Goal: Transaction & Acquisition: Purchase product/service

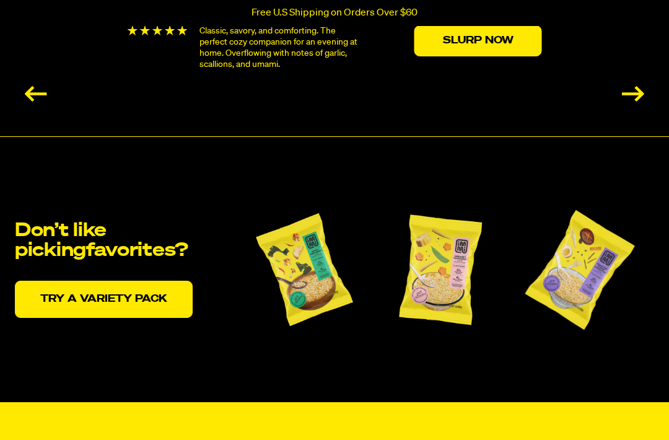
scroll to position [2457, 0]
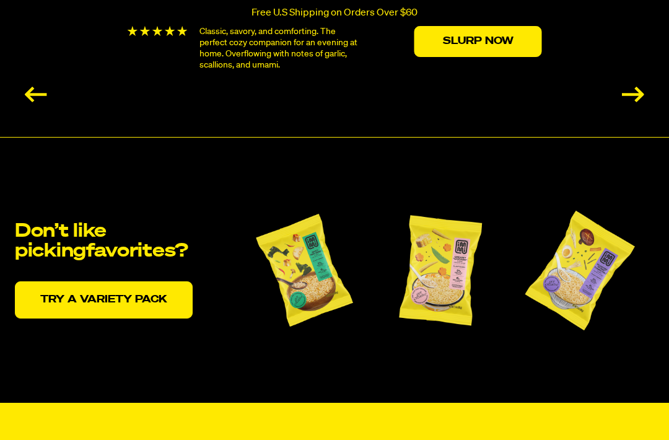
click at [176, 293] on link "Try a variety pack" at bounding box center [104, 299] width 178 height 37
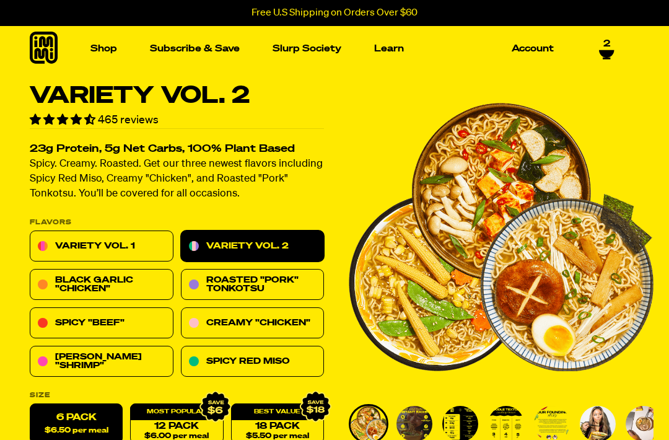
click at [599, 58] on icon at bounding box center [606, 55] width 15 height 10
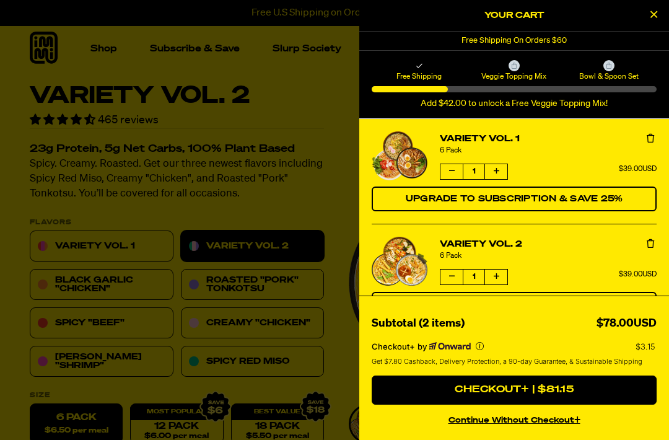
click at [454, 164] on button "Decrease quantity of Variety Vol. 1" at bounding box center [451, 171] width 22 height 15
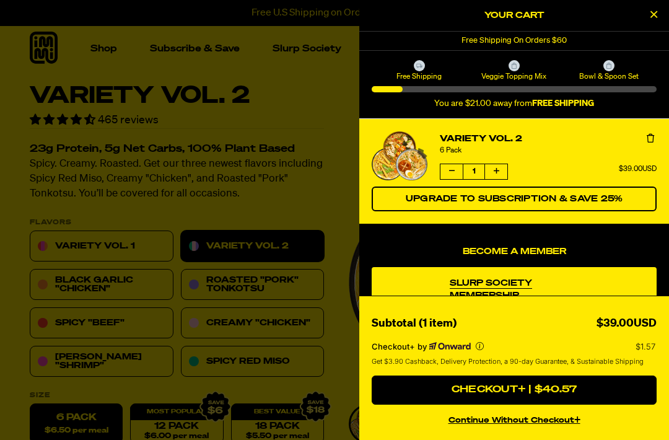
click at [538, 419] on button "continue without Checkout+" at bounding box center [514, 418] width 285 height 18
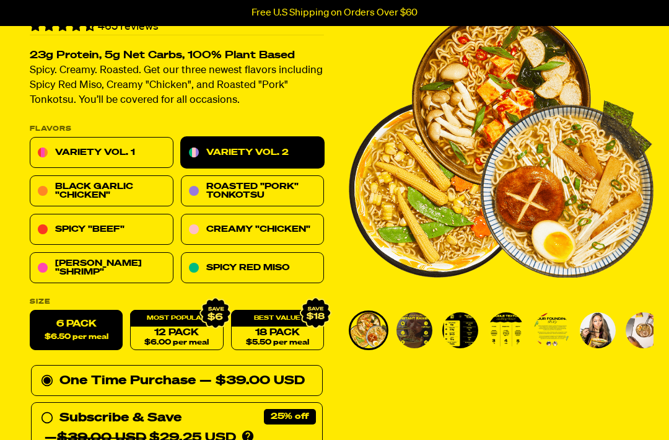
scroll to position [93, 0]
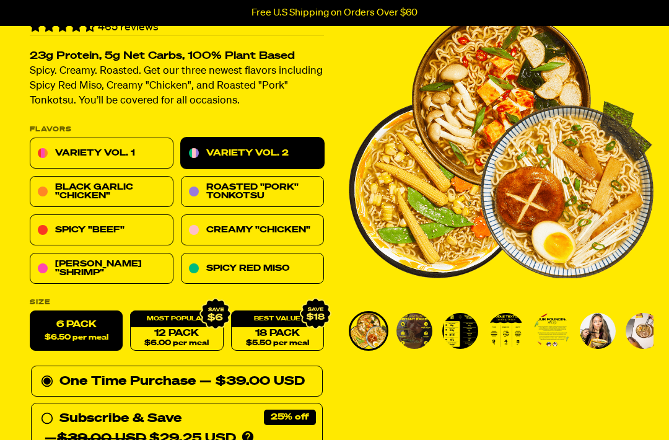
click at [156, 147] on link "Variety Vol. 1" at bounding box center [102, 153] width 144 height 31
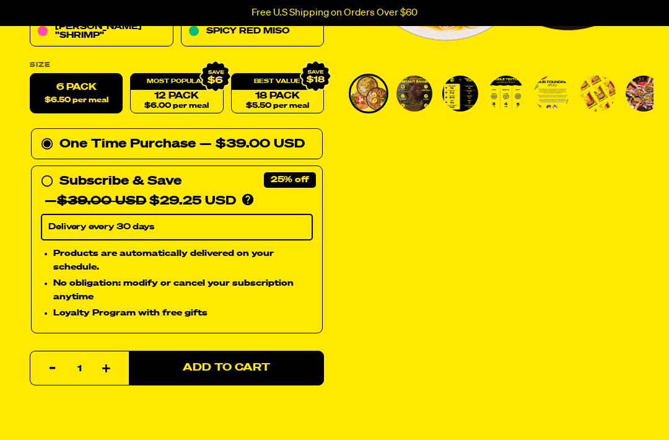
scroll to position [330, 0]
click at [100, 90] on label "6 Pack $6.50 per meal" at bounding box center [76, 94] width 93 height 40
click at [30, 74] on input "6 Pack $6.50 per meal" at bounding box center [30, 74] width 1 height 1
click at [230, 363] on span "Add to Cart" at bounding box center [226, 367] width 87 height 11
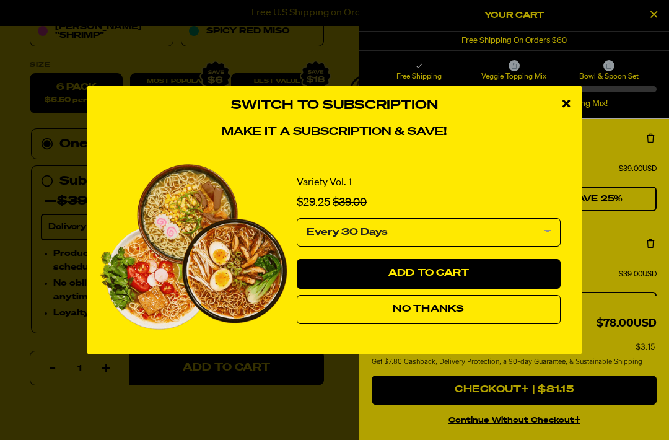
click at [378, 313] on button "No Thanks" at bounding box center [429, 310] width 264 height 30
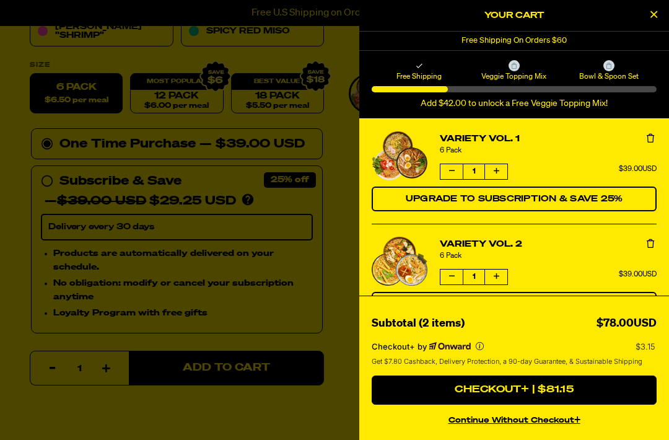
click at [264, 414] on div at bounding box center [334, 220] width 669 height 440
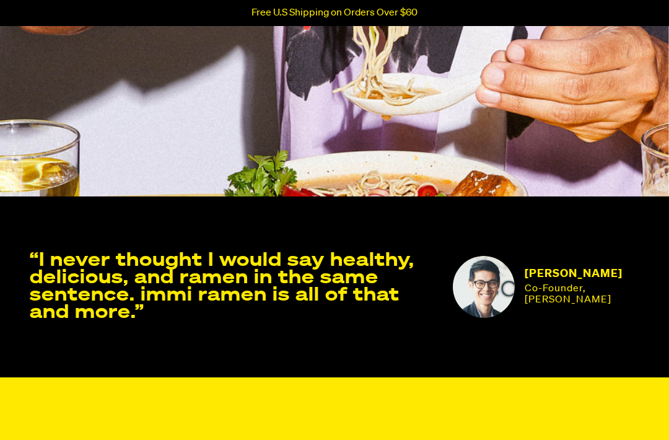
scroll to position [3523, 0]
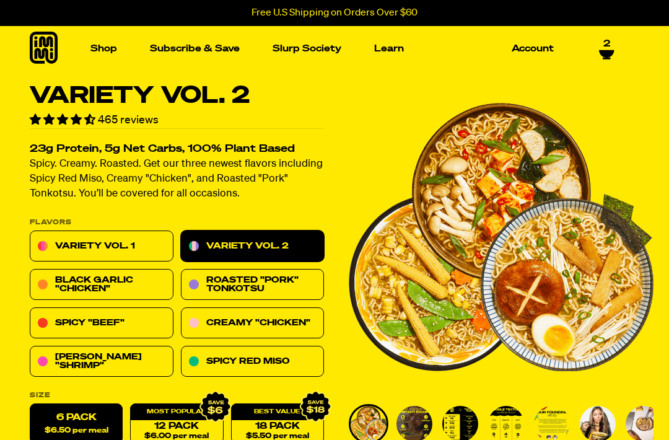
click at [110, 200] on img "Main navigation" at bounding box center [86, 157] width 125 height 125
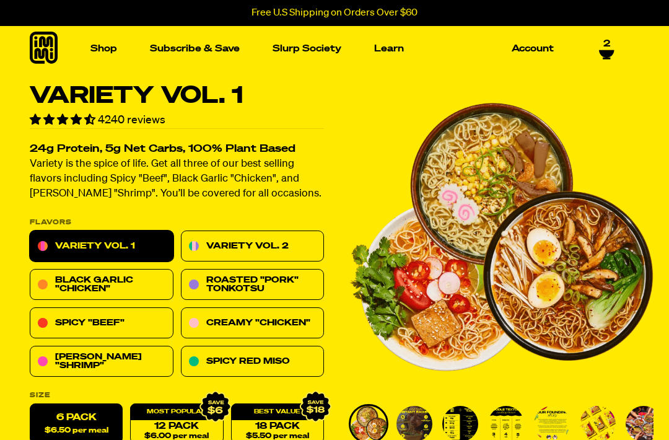
click at [121, 193] on img "Main navigation" at bounding box center [86, 157] width 125 height 125
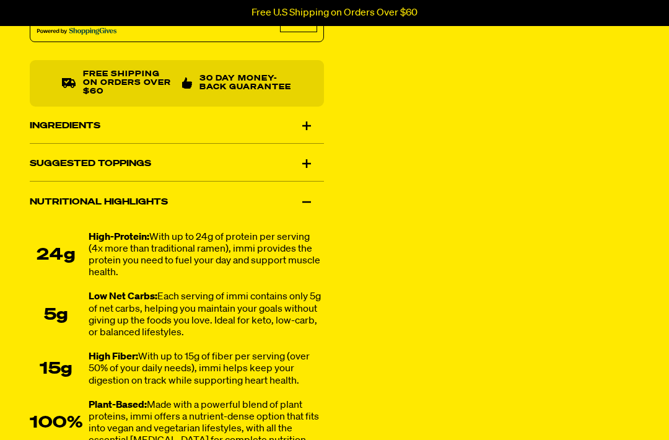
scroll to position [804, 0]
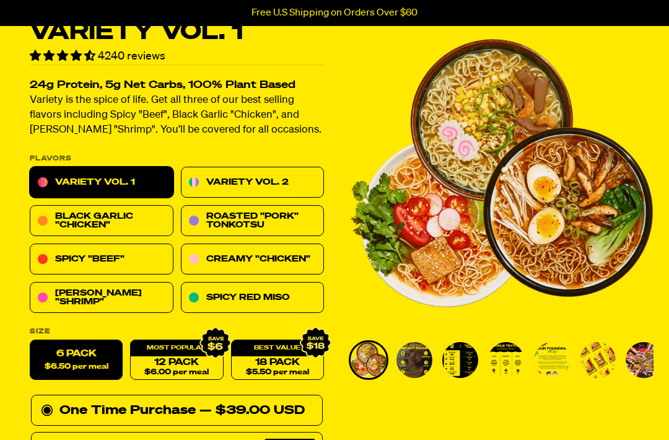
scroll to position [0, 0]
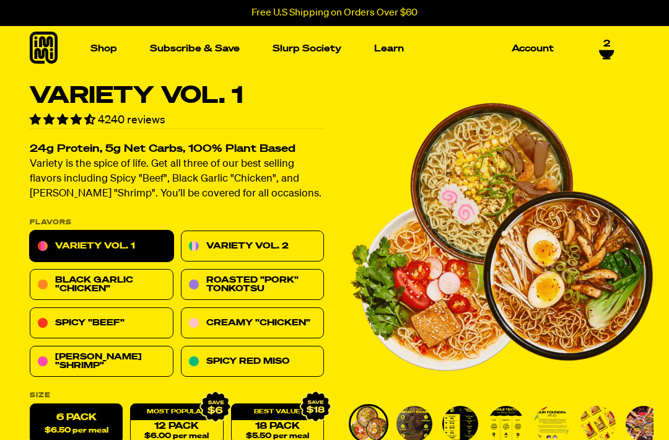
click at [523, 45] on link "Account" at bounding box center [533, 48] width 52 height 19
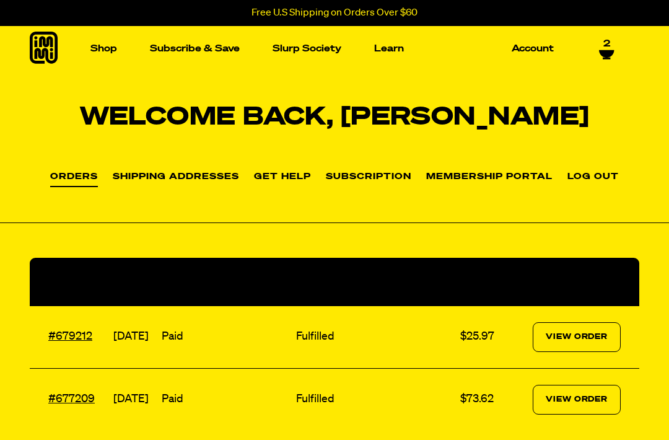
click at [538, 50] on link "Account" at bounding box center [533, 48] width 52 height 19
click at [537, 44] on link "Account" at bounding box center [533, 48] width 52 height 19
click at [90, 229] on p "Packets" at bounding box center [85, 230] width 41 height 9
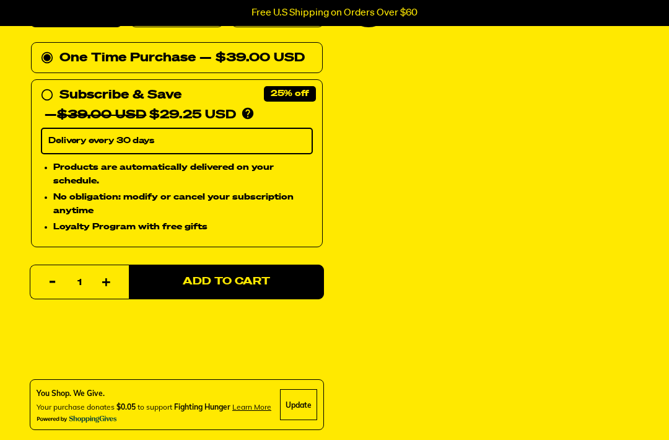
scroll to position [416, 0]
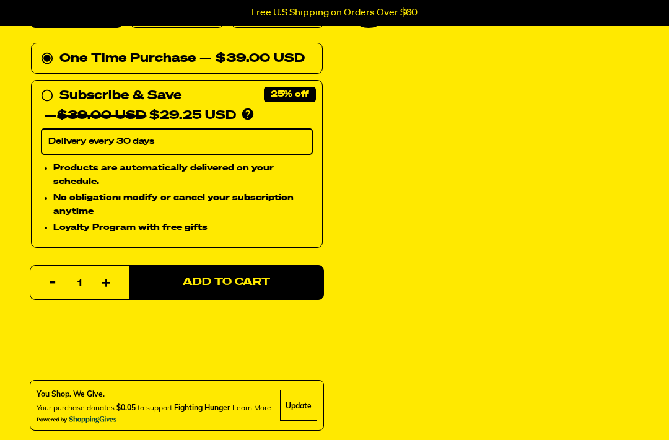
click at [317, 27] on form "Flavors Variety Vol. 1 Variety Vol. 2 Black Garlic "Chicken" Roasted "Pork" Ton…" at bounding box center [177, 150] width 294 height 692
